Goal: Task Accomplishment & Management: Manage account settings

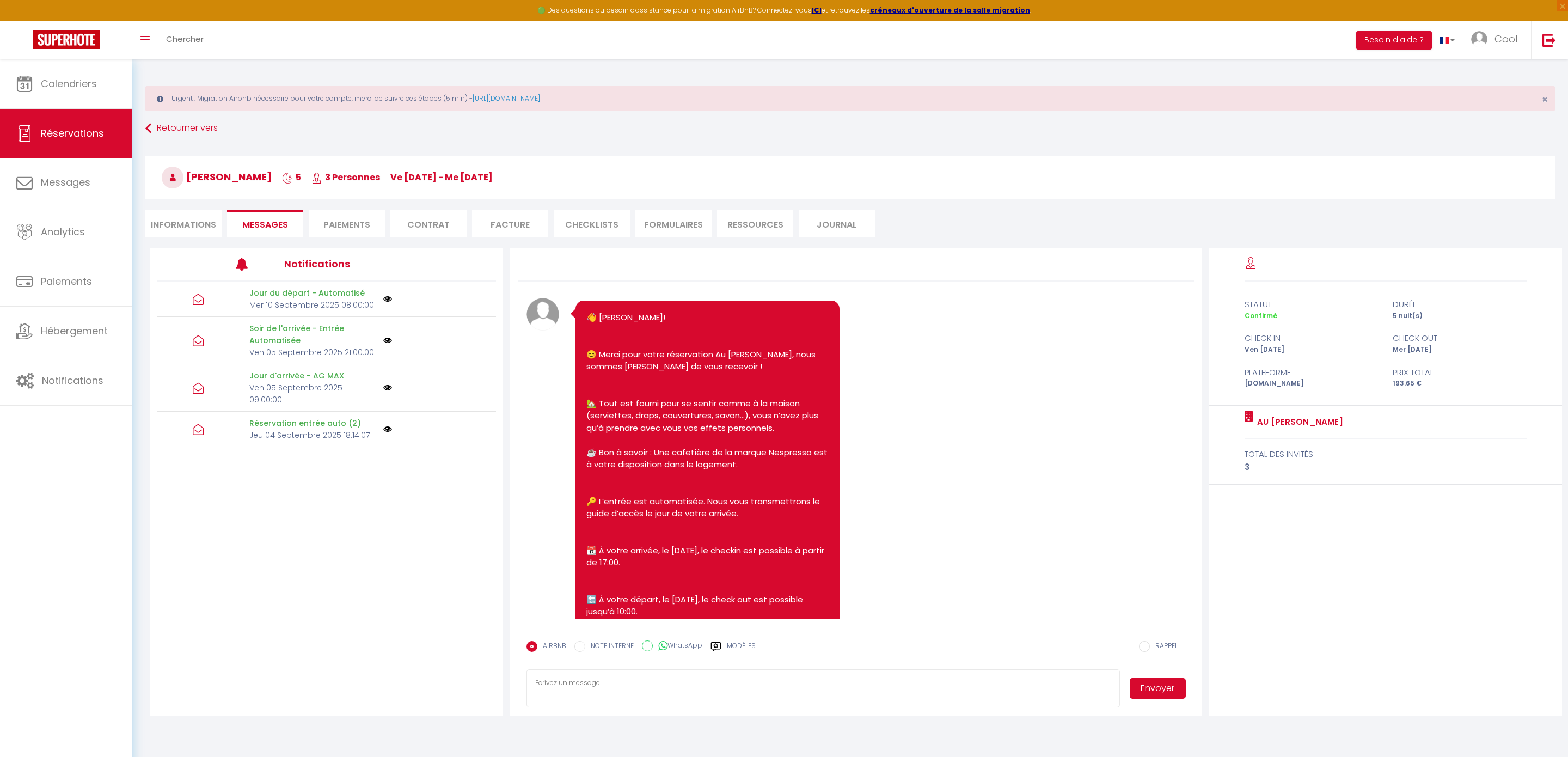
click at [90, 85] on span "Calendriers" at bounding box center [69, 83] width 56 height 13
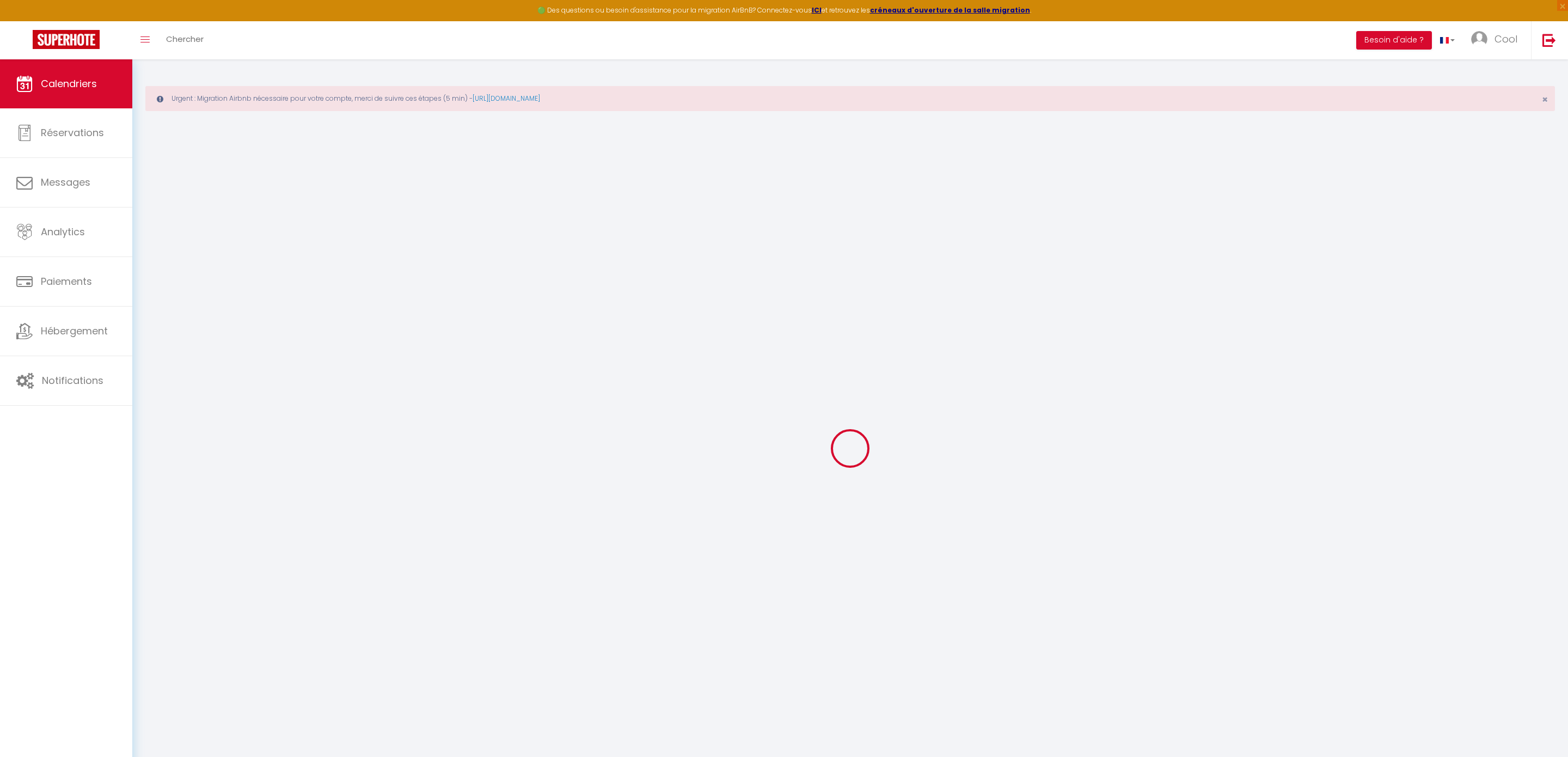
select select
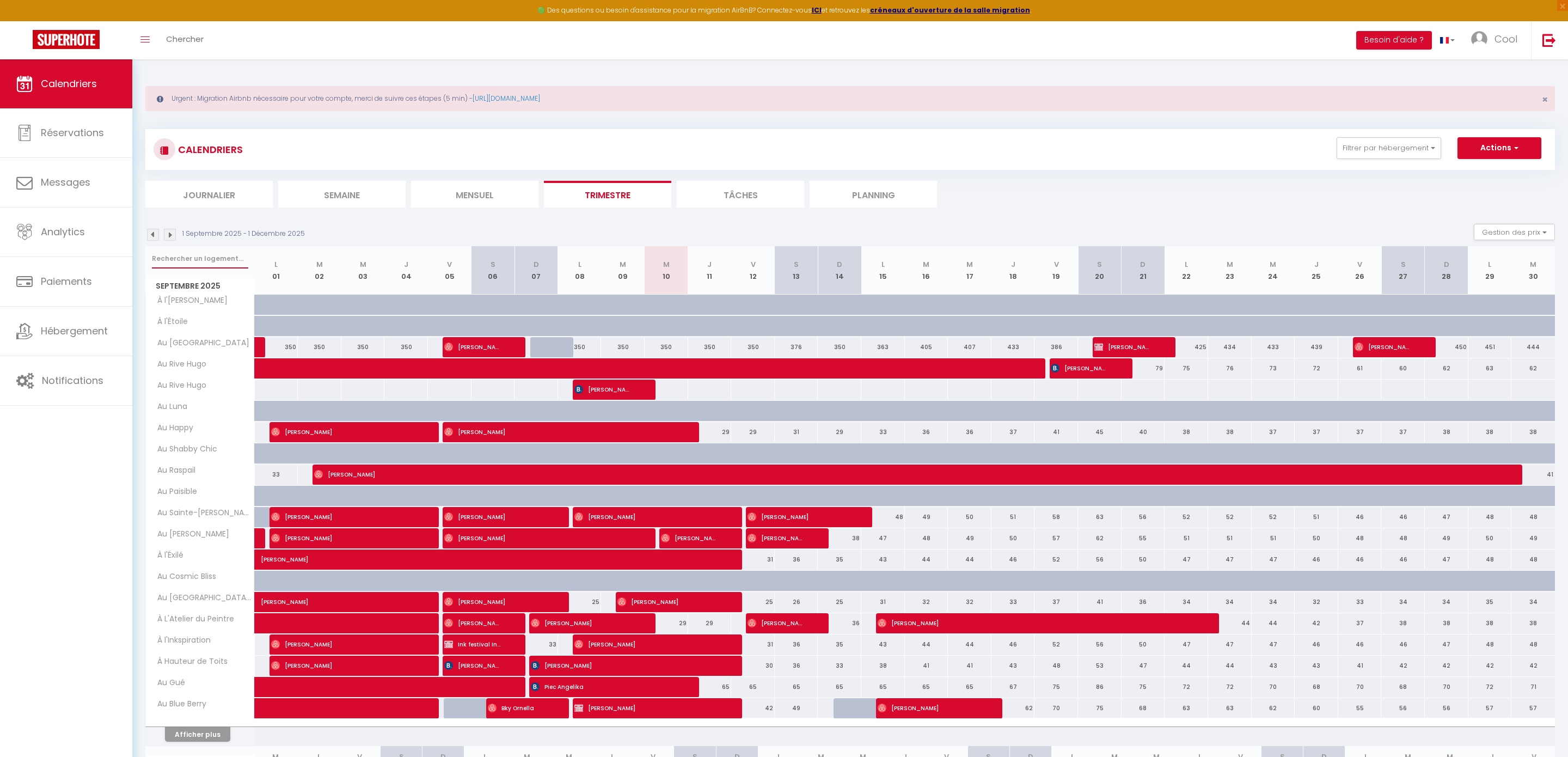
click at [182, 249] on input "text" at bounding box center [200, 259] width 96 height 19
type input "i"
select select
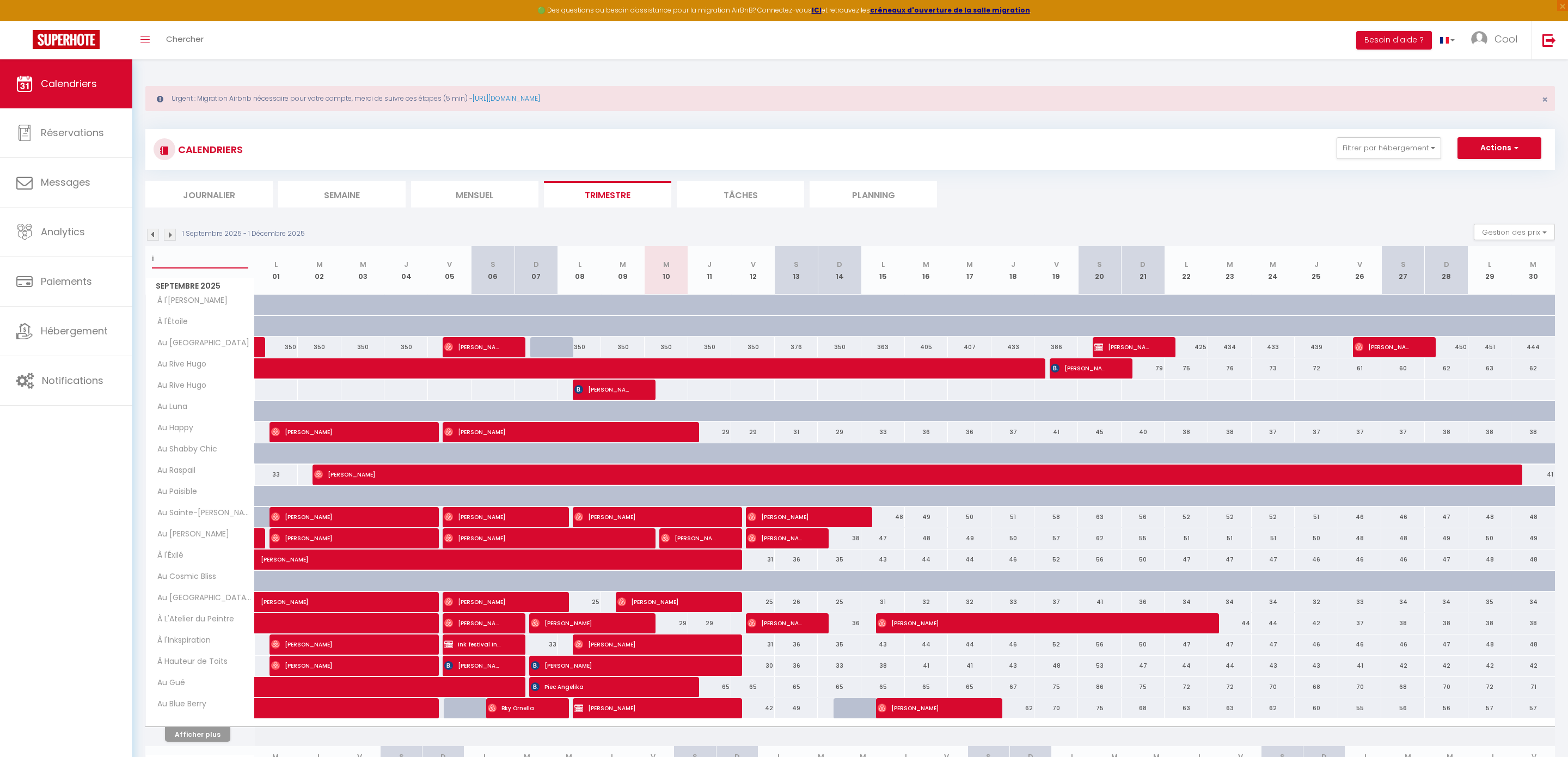
select select
type input "in"
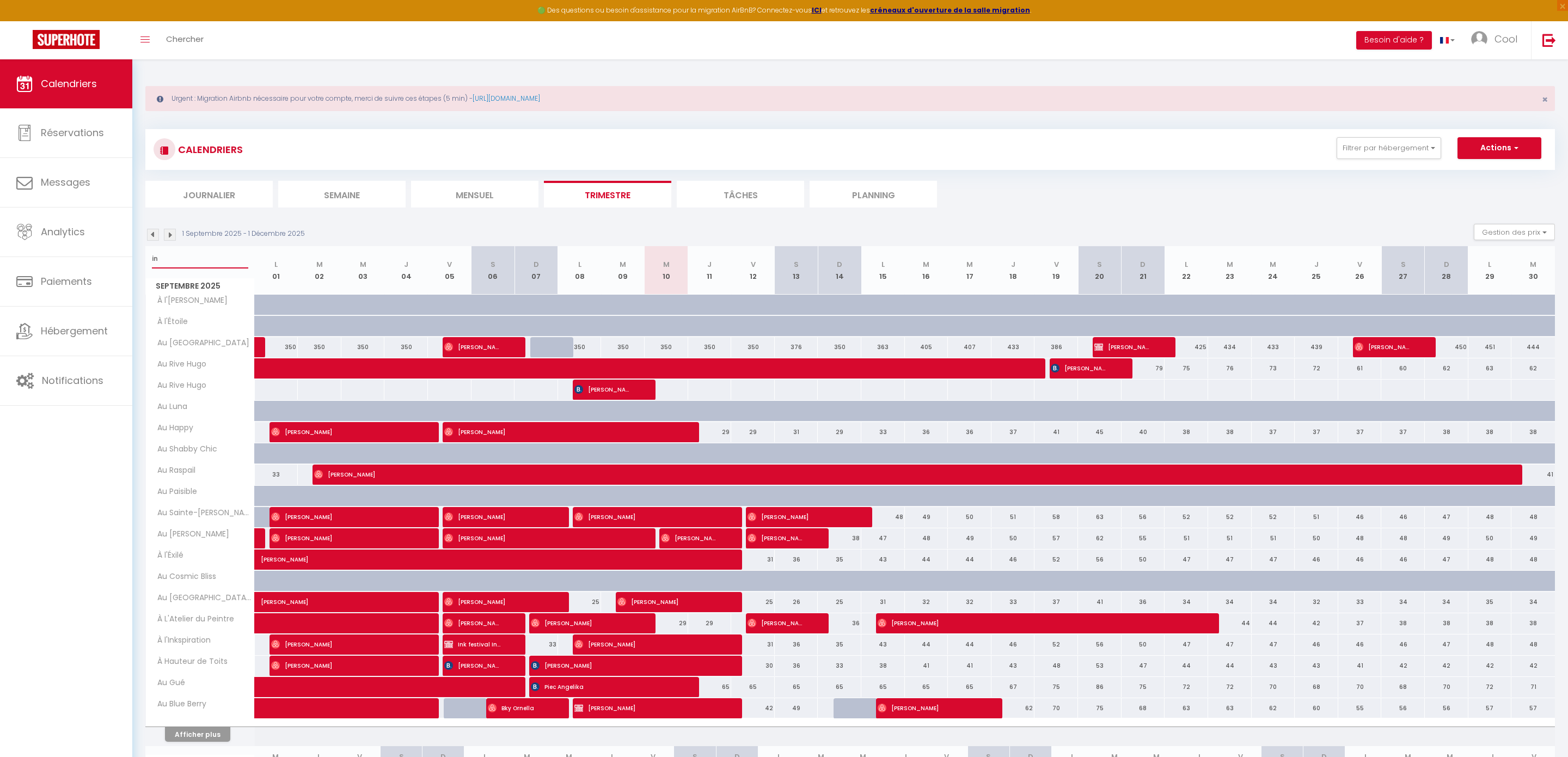
select select
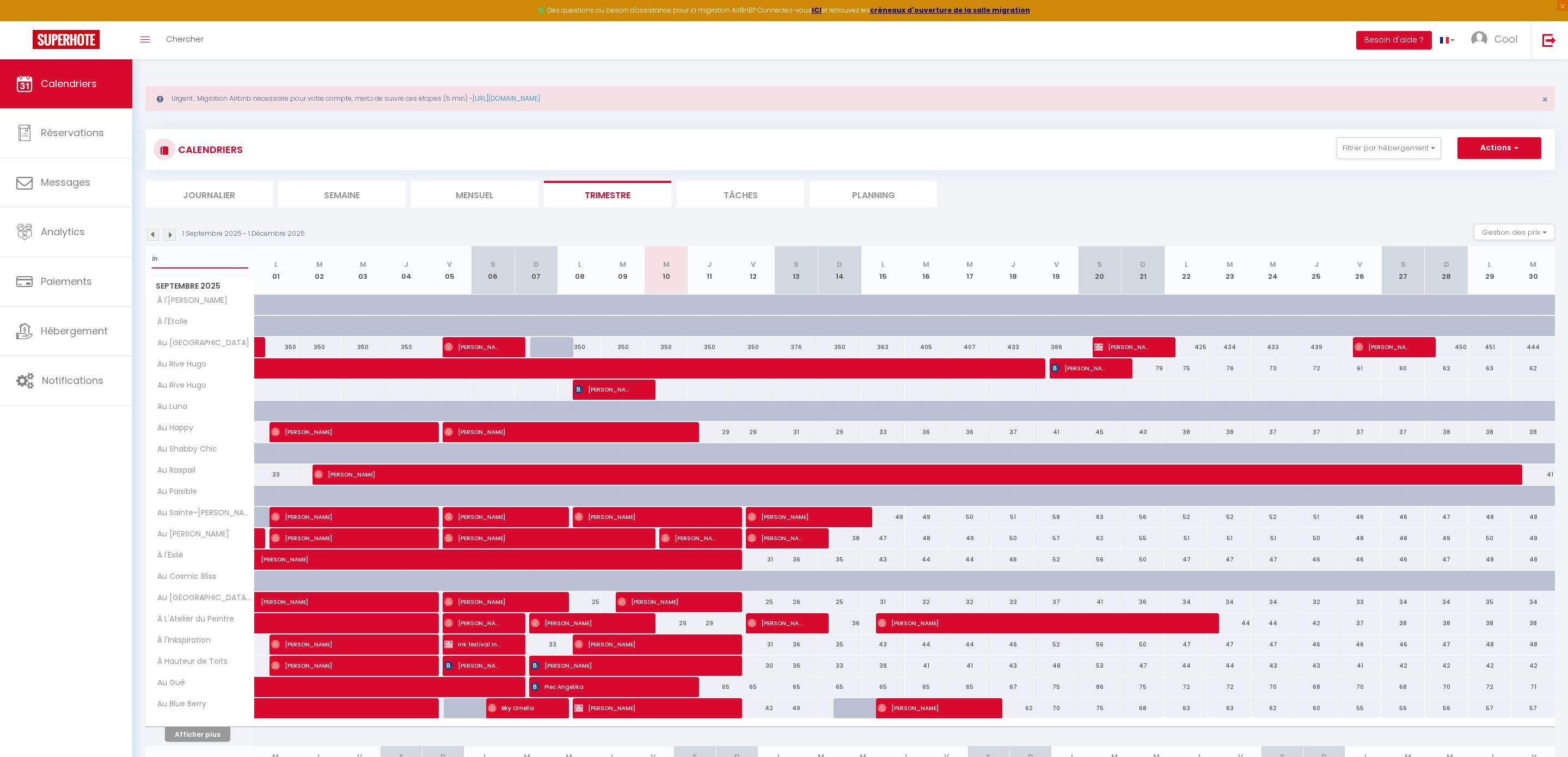
select select
type input "ink"
select select
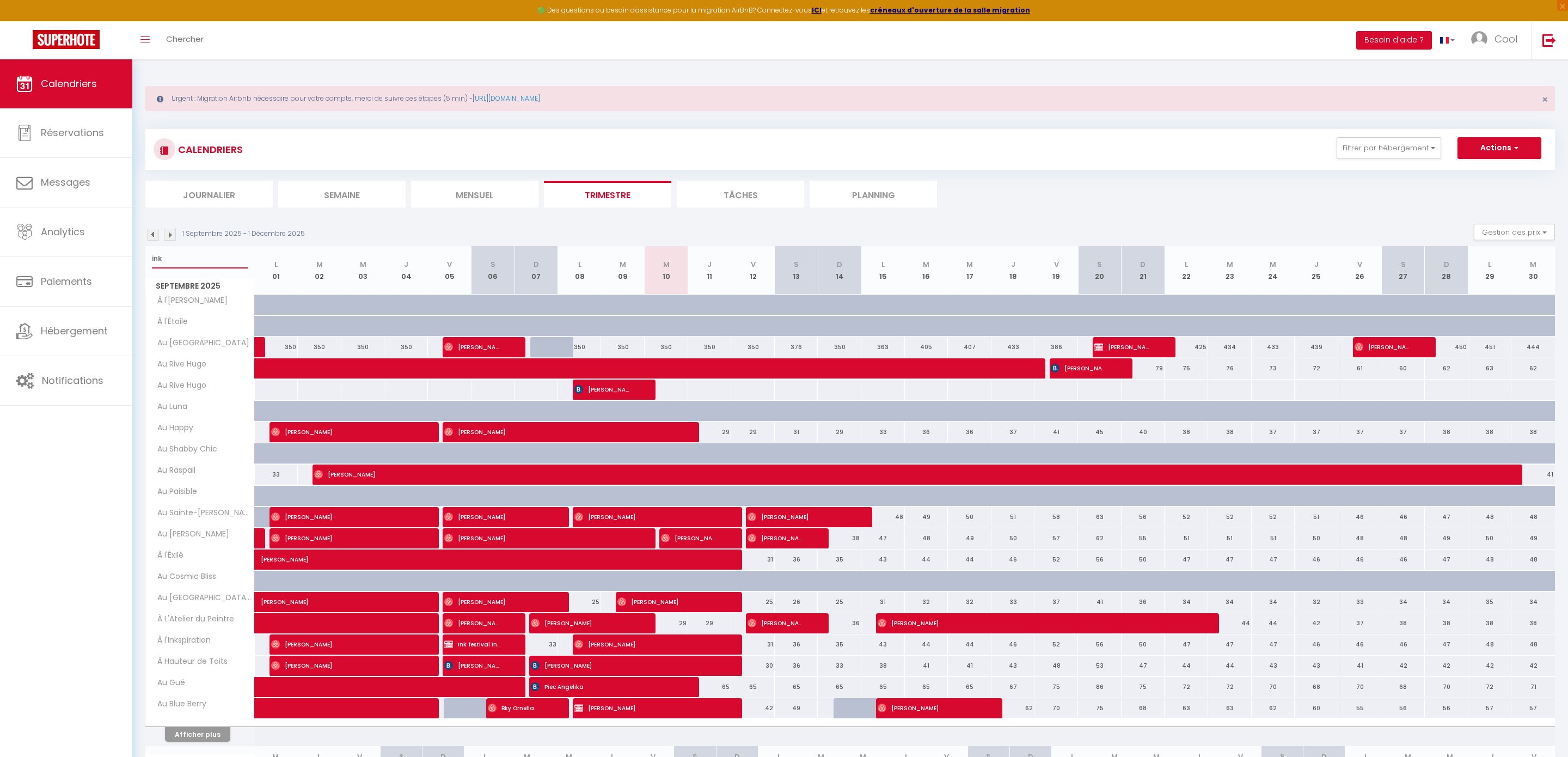
select select
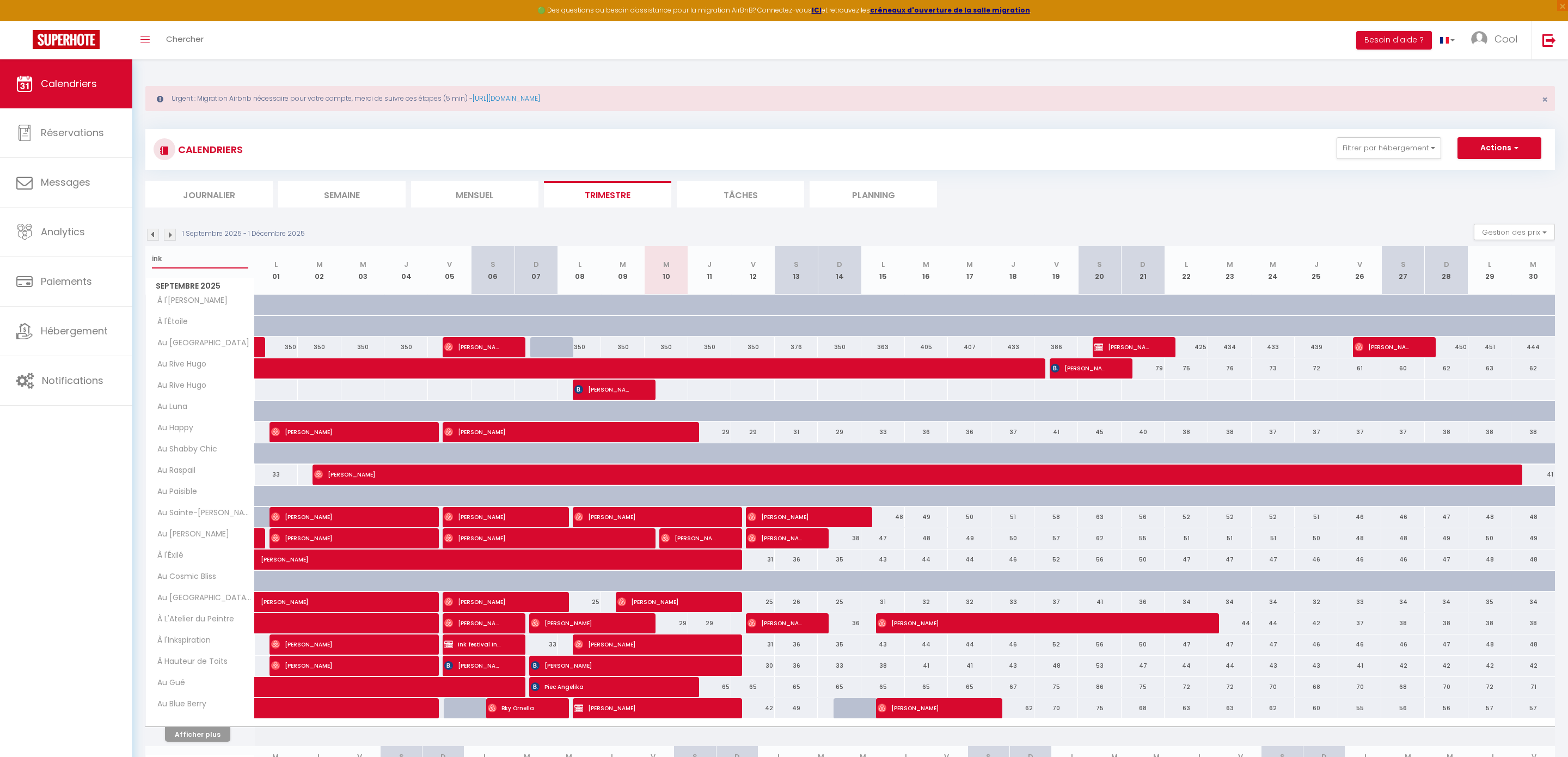
type input "ink"
select select
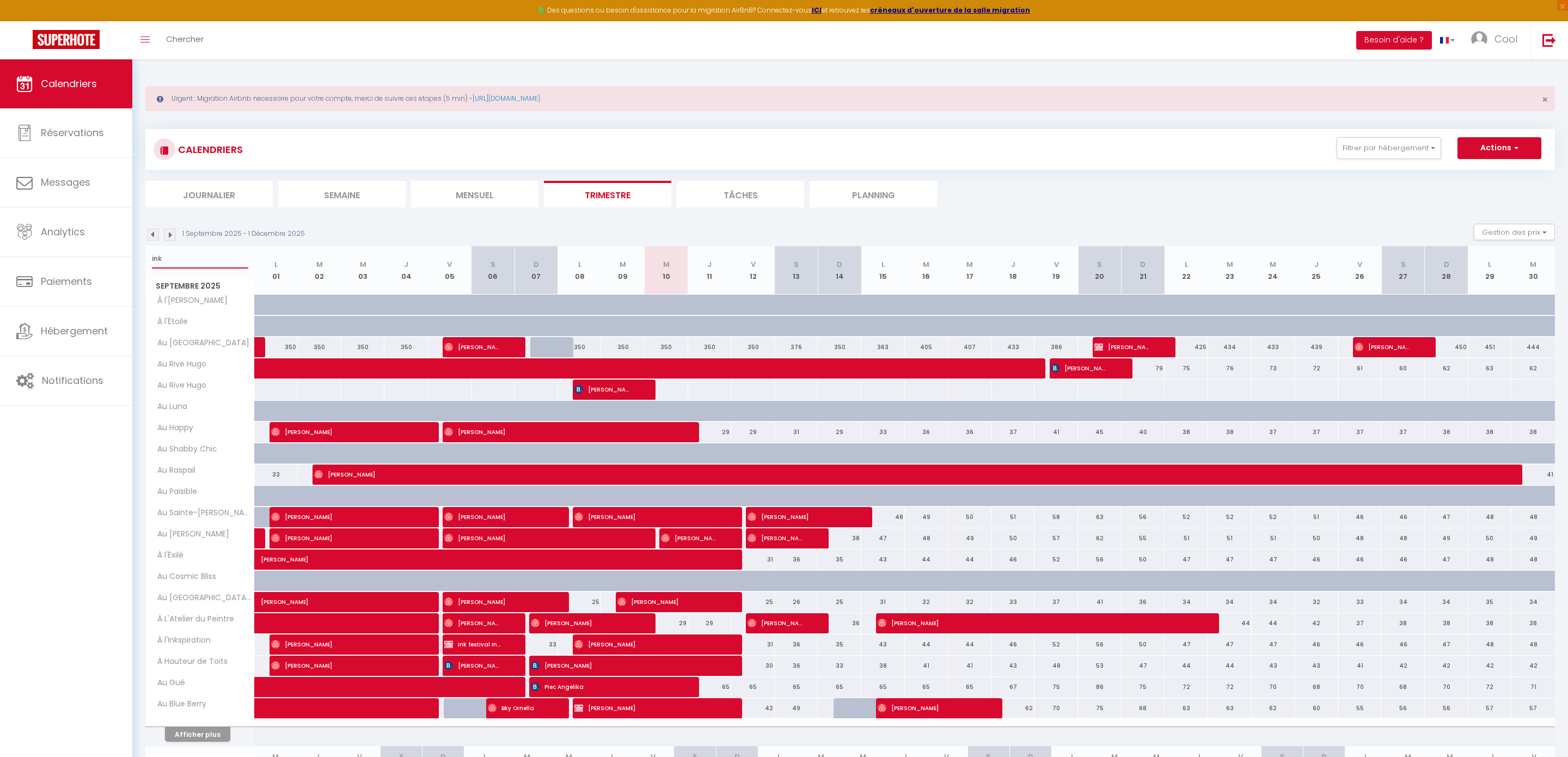
select select
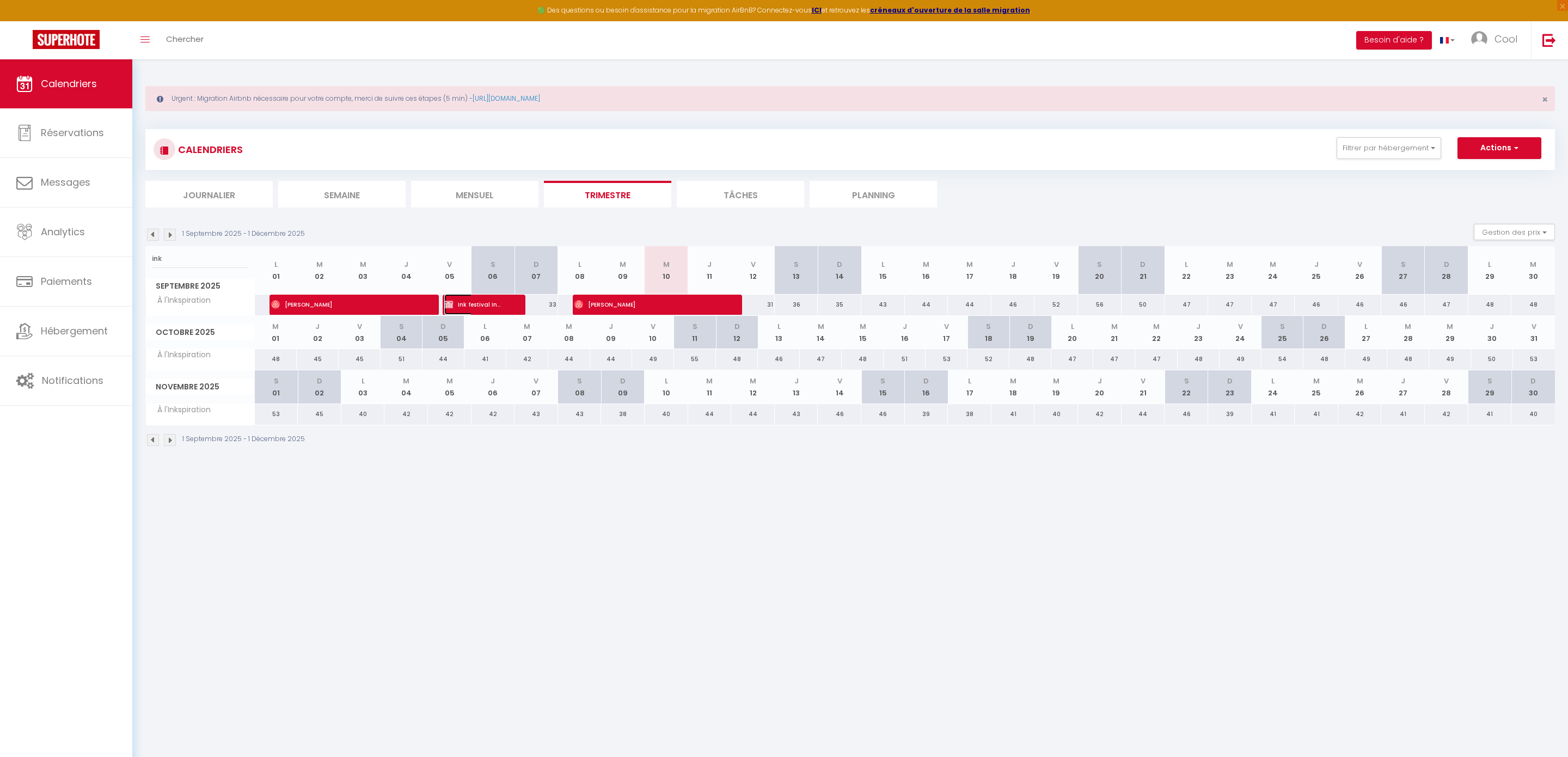
click at [487, 308] on span "Ink festival Ink festival" at bounding box center [474, 305] width 58 height 21
select select "KO"
select select "0"
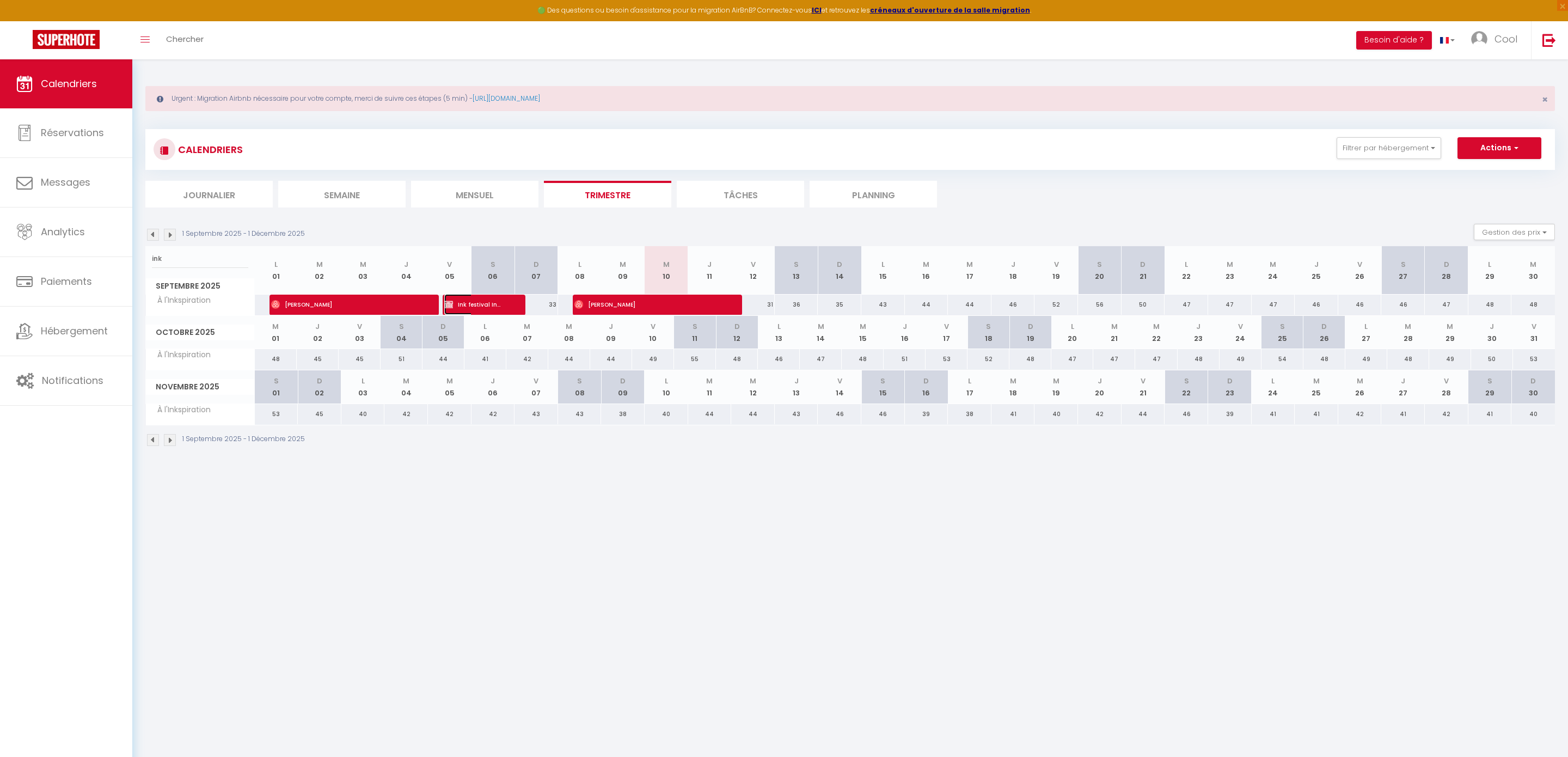
select select "1"
select select
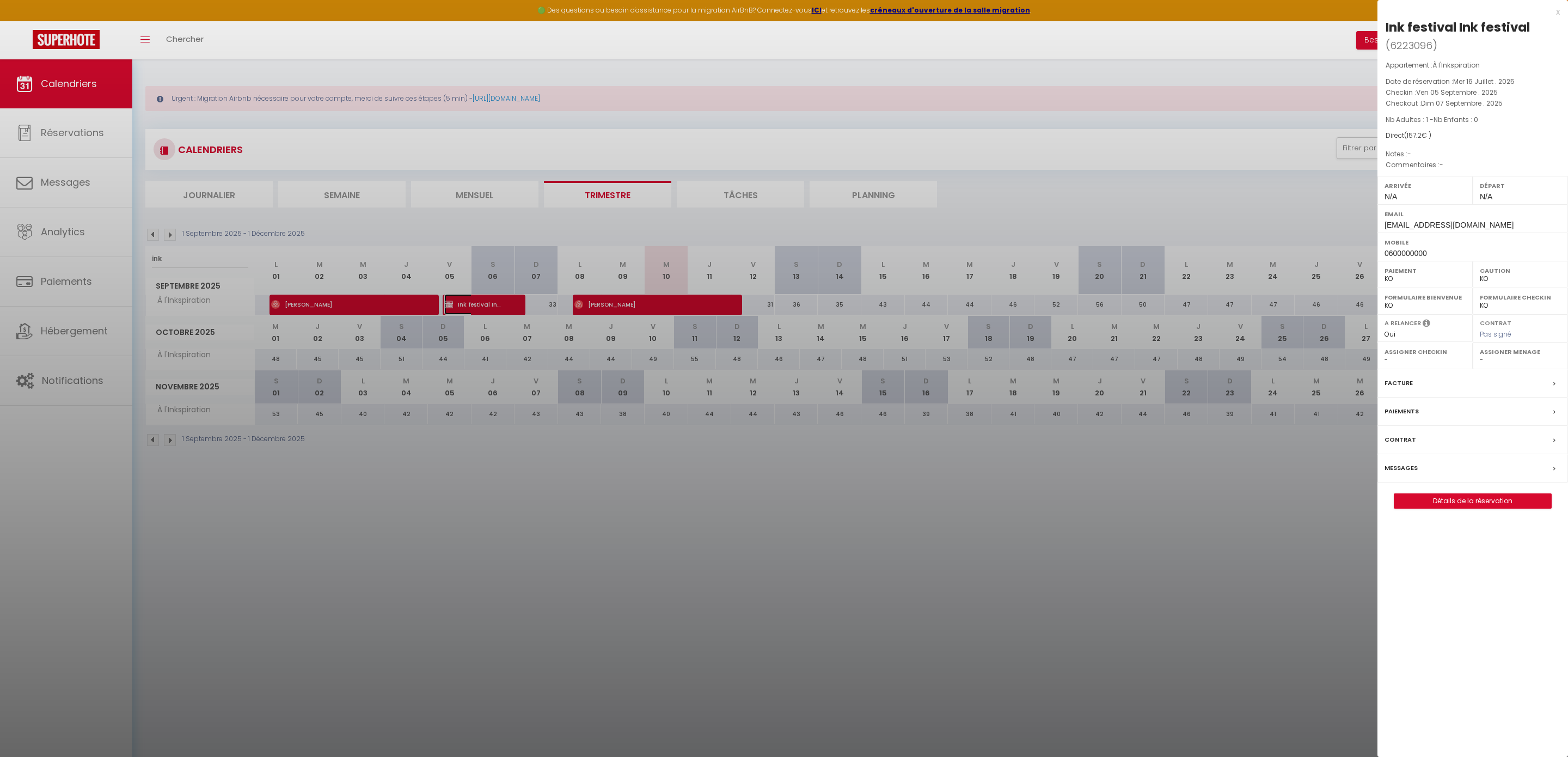
select select "45420"
drag, startPoint x: 1385, startPoint y: 24, endPoint x: 1457, endPoint y: 24, distance: 72.0
click at [1457, 24] on div "Ink festival Ink festival" at bounding box center [1457, 27] width 144 height 18
copy div "Ink festival"
click at [662, 139] on div at bounding box center [784, 378] width 1568 height 757
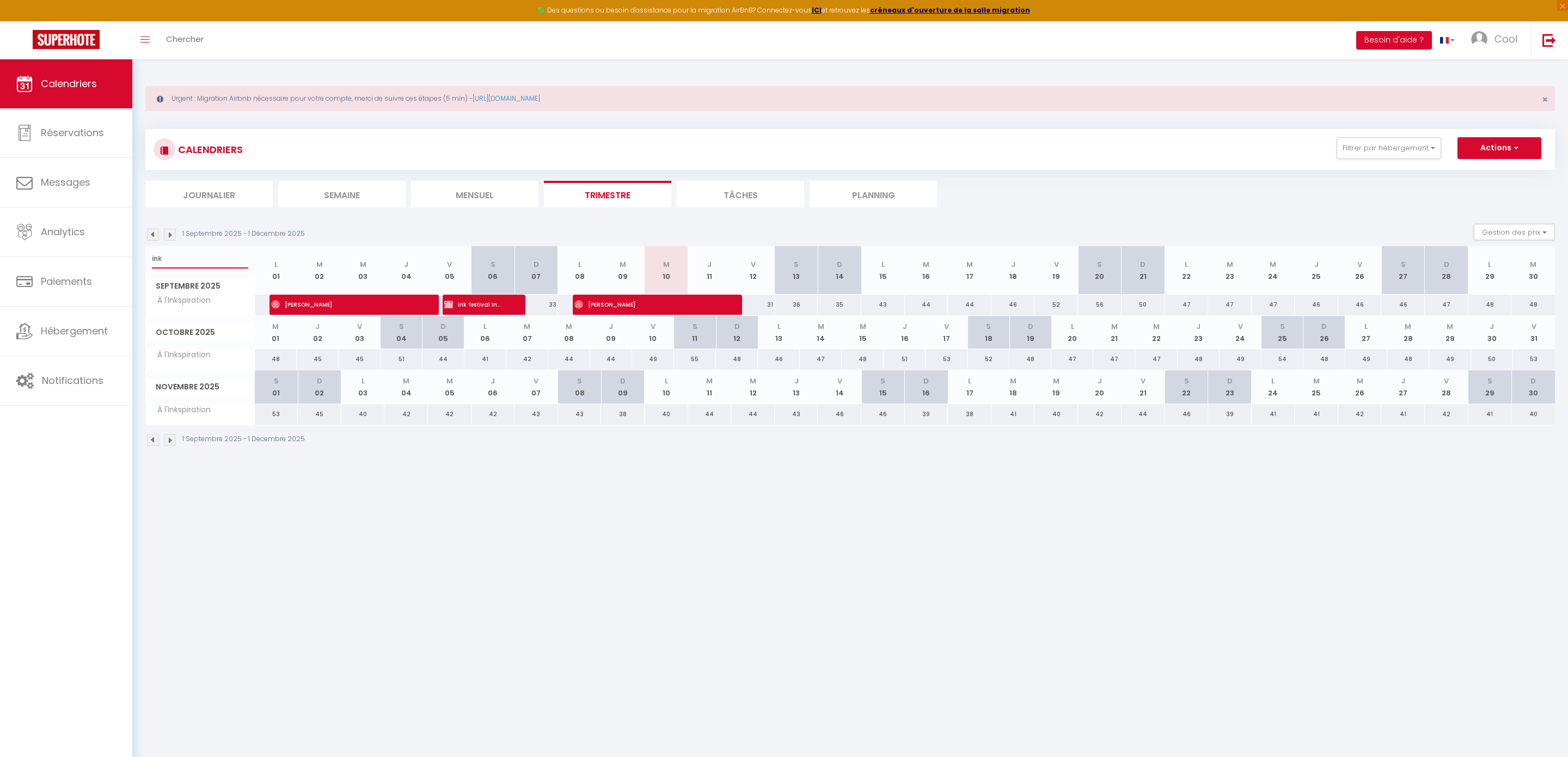
click at [191, 250] on input "ink" at bounding box center [200, 259] width 96 height 19
type input "berry"
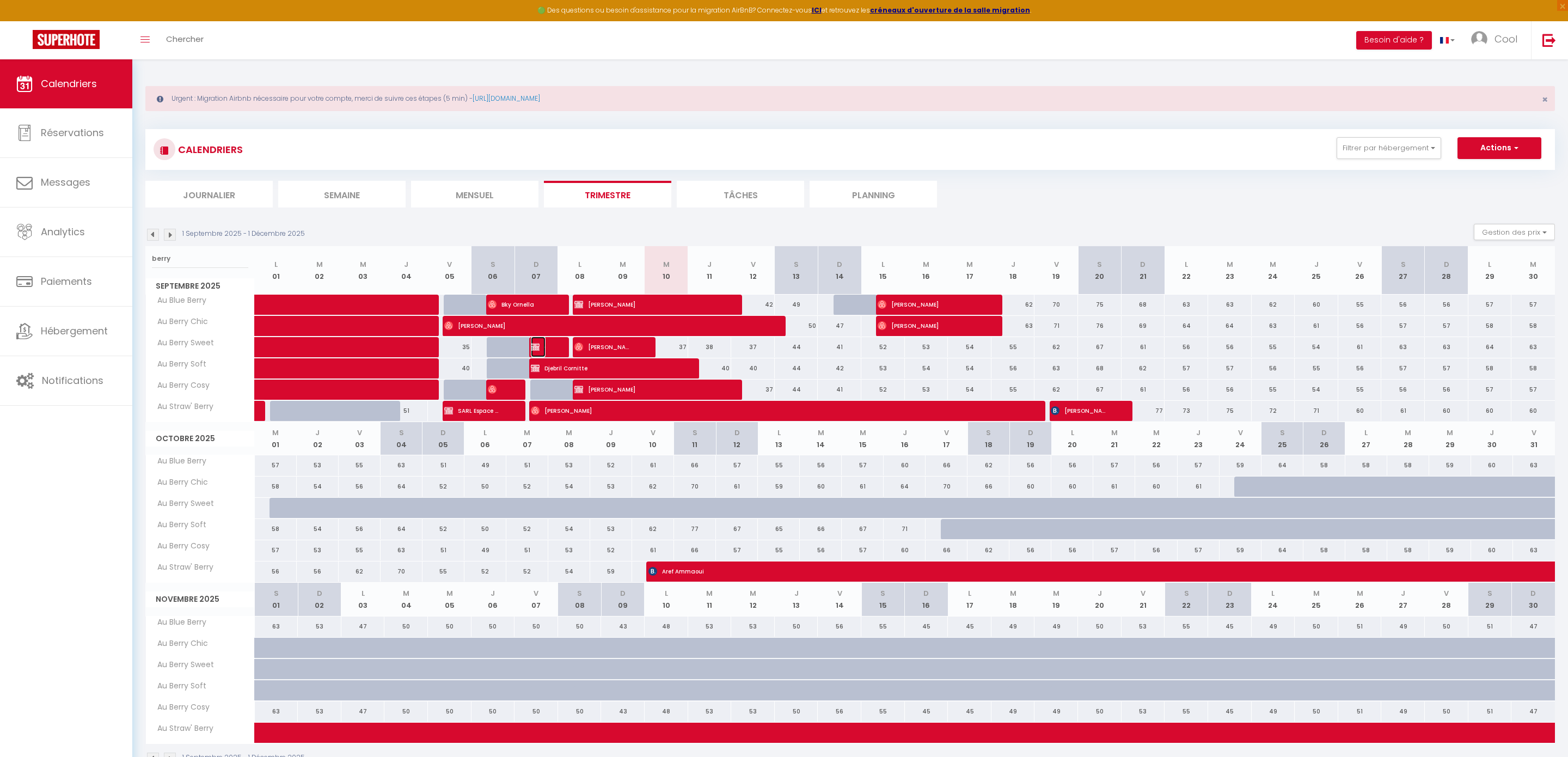
click at [539, 351] on span "Cool [PERSON_NAME] Cool [PERSON_NAME]" at bounding box center [538, 347] width 15 height 21
select select "OK"
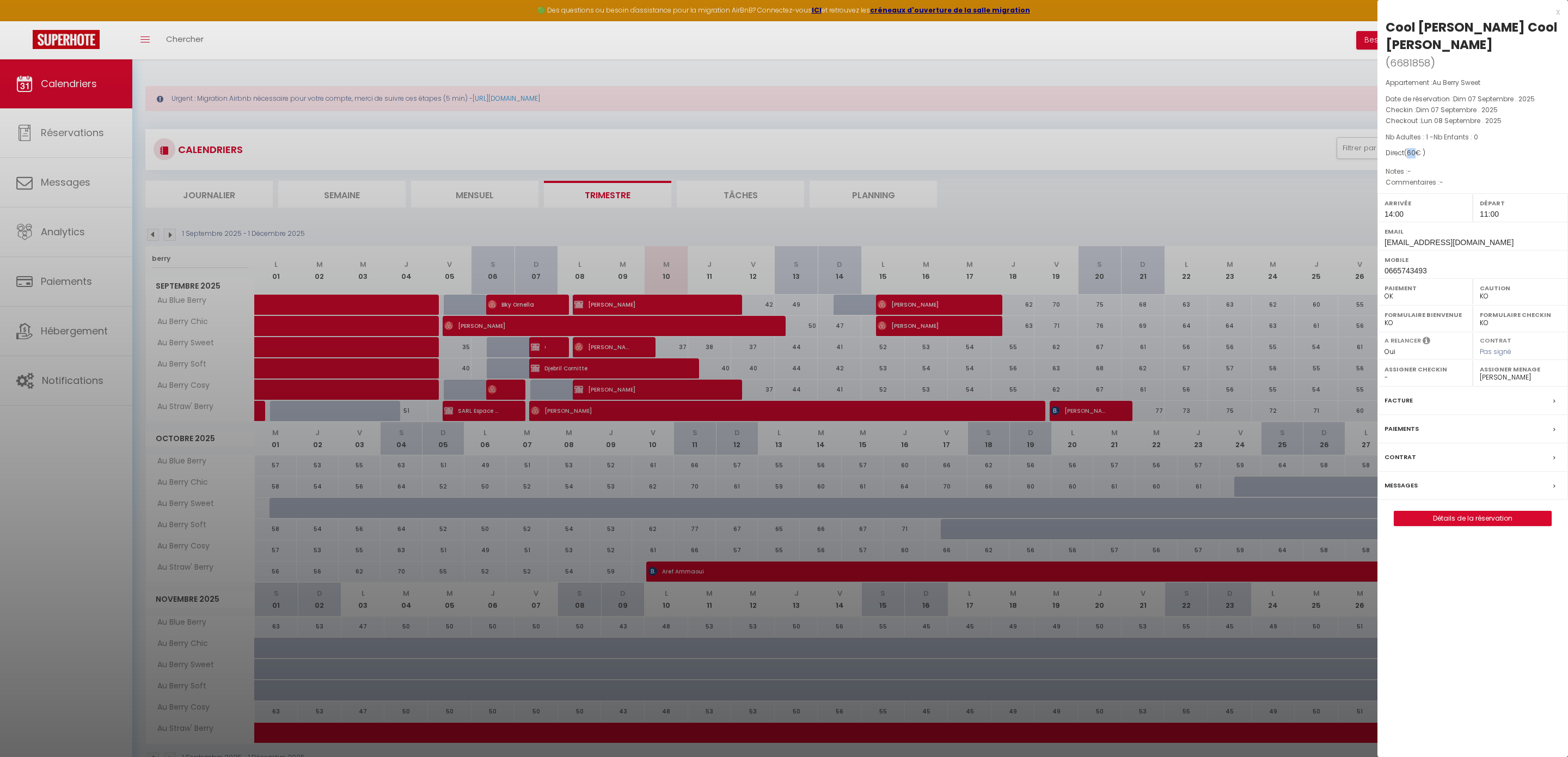
drag, startPoint x: 1419, startPoint y: 136, endPoint x: 1411, endPoint y: 137, distance: 8.1
click at [1411, 148] on span "( 60 € )" at bounding box center [1415, 152] width 21 height 9
copy span "60"
click at [587, 33] on div at bounding box center [784, 378] width 1568 height 757
